Goal: Information Seeking & Learning: Learn about a topic

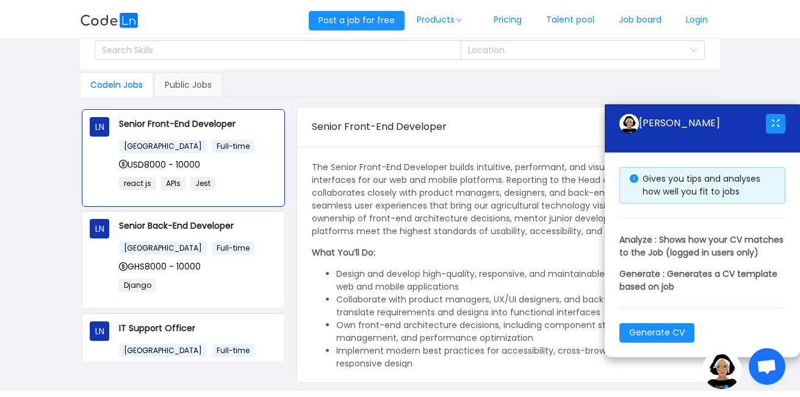
scroll to position [79, 0]
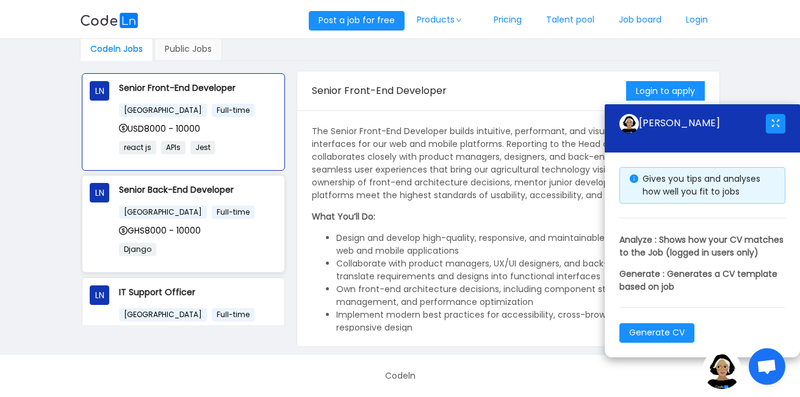
click at [179, 248] on p "Django" at bounding box center [197, 249] width 157 height 14
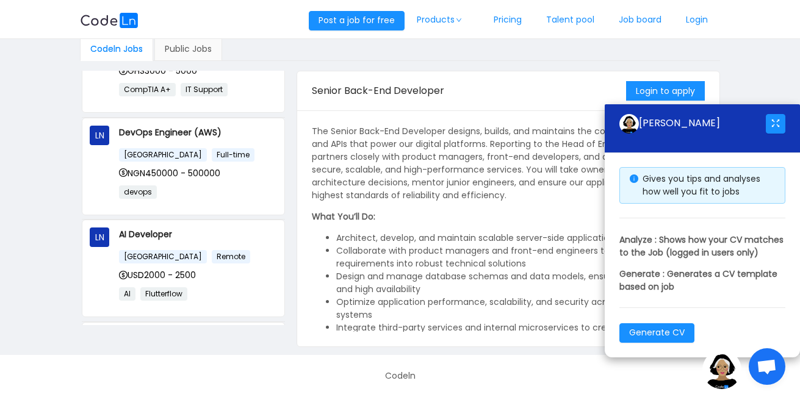
scroll to position [196, 0]
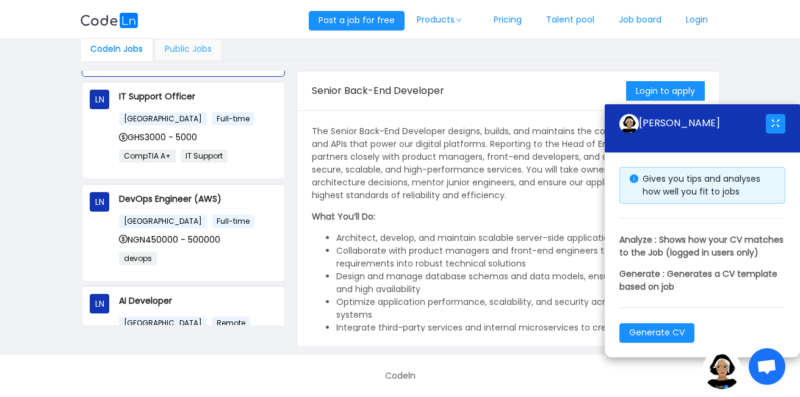
click at [184, 45] on div "Public Jobs" at bounding box center [188, 49] width 68 height 24
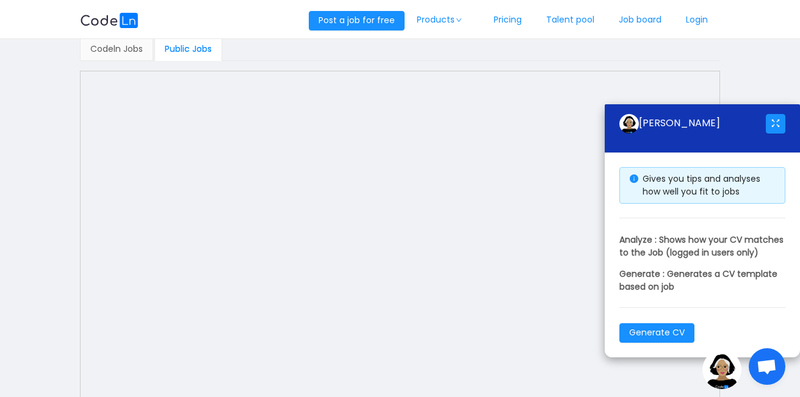
drag, startPoint x: 648, startPoint y: 121, endPoint x: 645, endPoint y: 148, distance: 27.0
click at [645, 143] on div "[PERSON_NAME]" at bounding box center [692, 123] width 146 height 39
click at [774, 114] on button "button" at bounding box center [776, 124] width 20 height 20
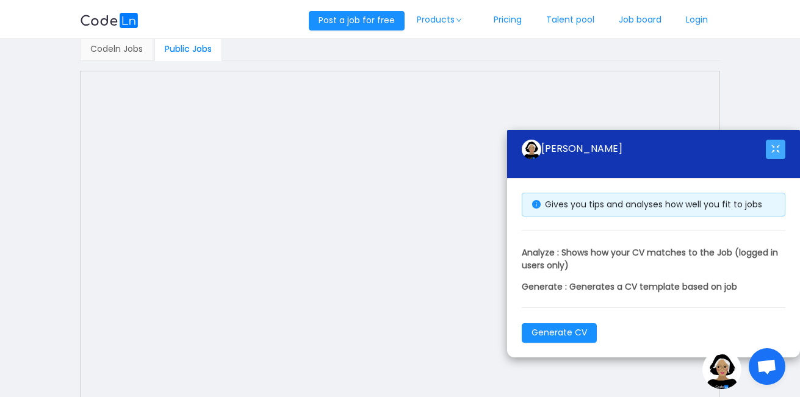
click at [780, 156] on button "button" at bounding box center [776, 150] width 20 height 20
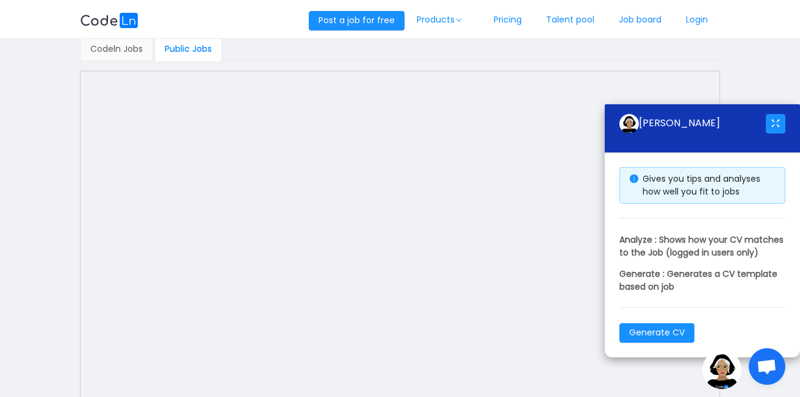
click at [729, 375] on img at bounding box center [721, 369] width 39 height 39
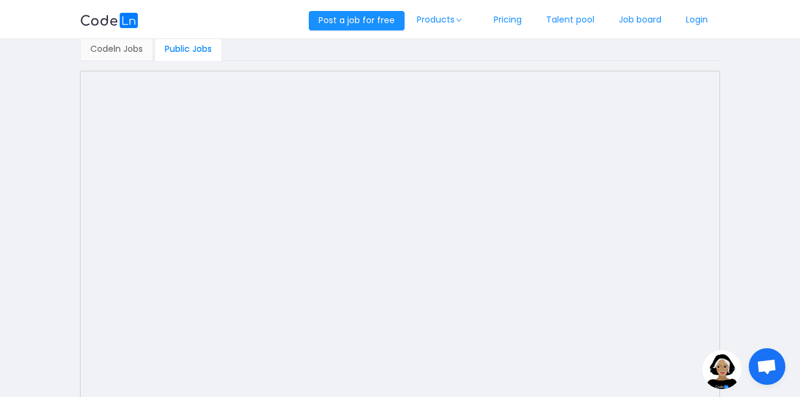
click at [766, 358] on span "Open chat" at bounding box center [767, 366] width 37 height 37
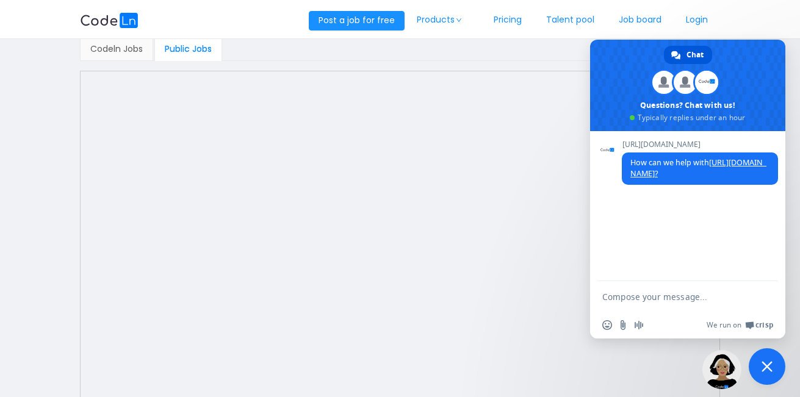
click at [766, 358] on span "Close chat" at bounding box center [767, 366] width 37 height 37
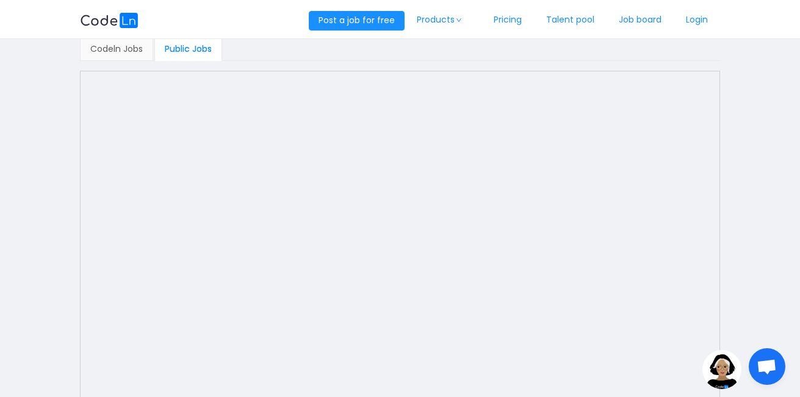
click at [725, 365] on img at bounding box center [721, 369] width 39 height 39
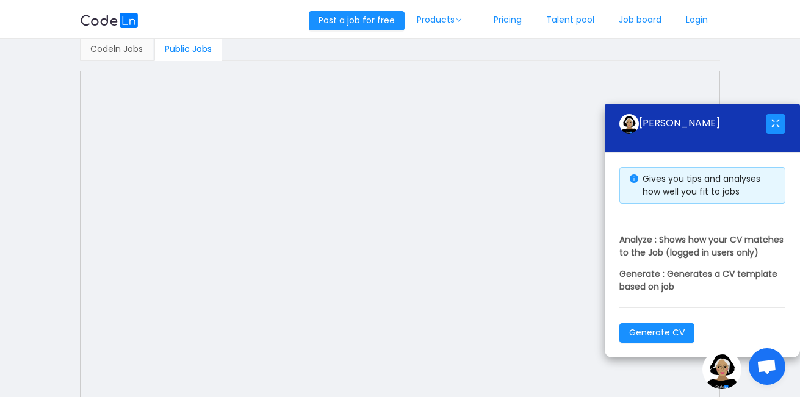
click at [725, 365] on img at bounding box center [721, 369] width 39 height 39
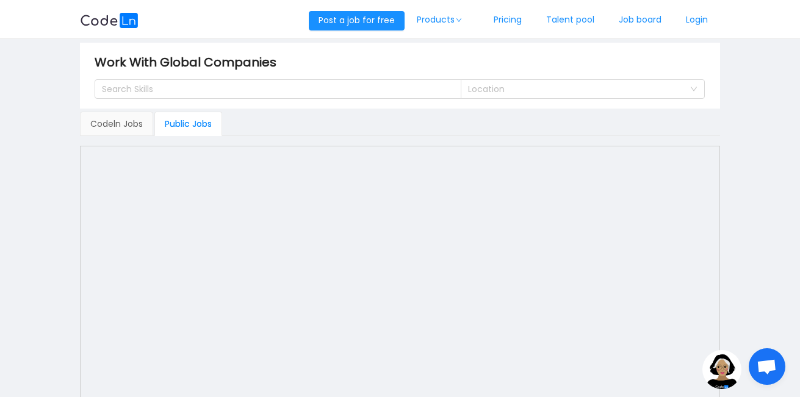
scroll to position [0, 0]
